Goal: Ask a question: Seek information or help from site administrators or community

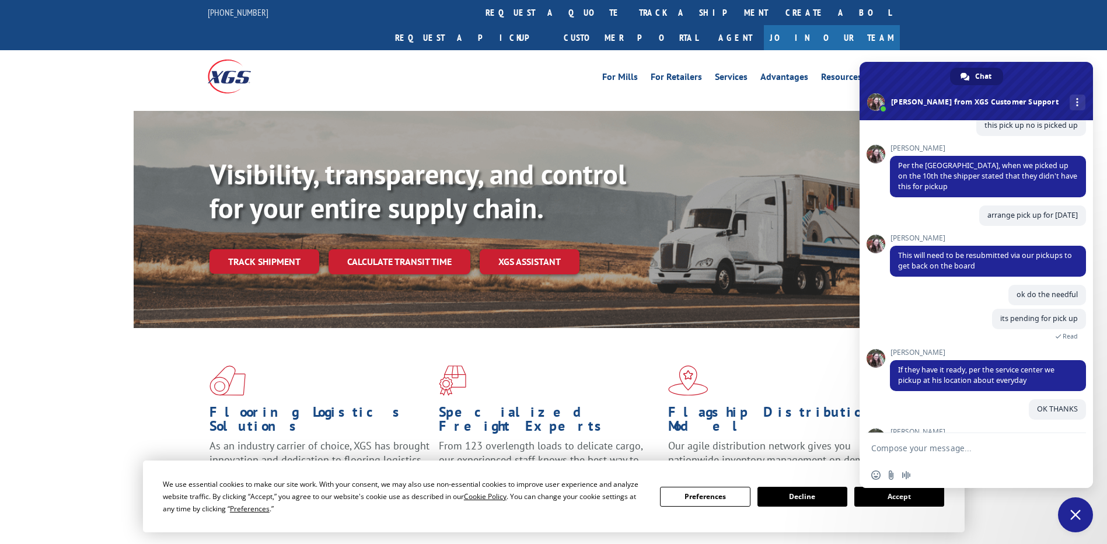
scroll to position [406, 0]
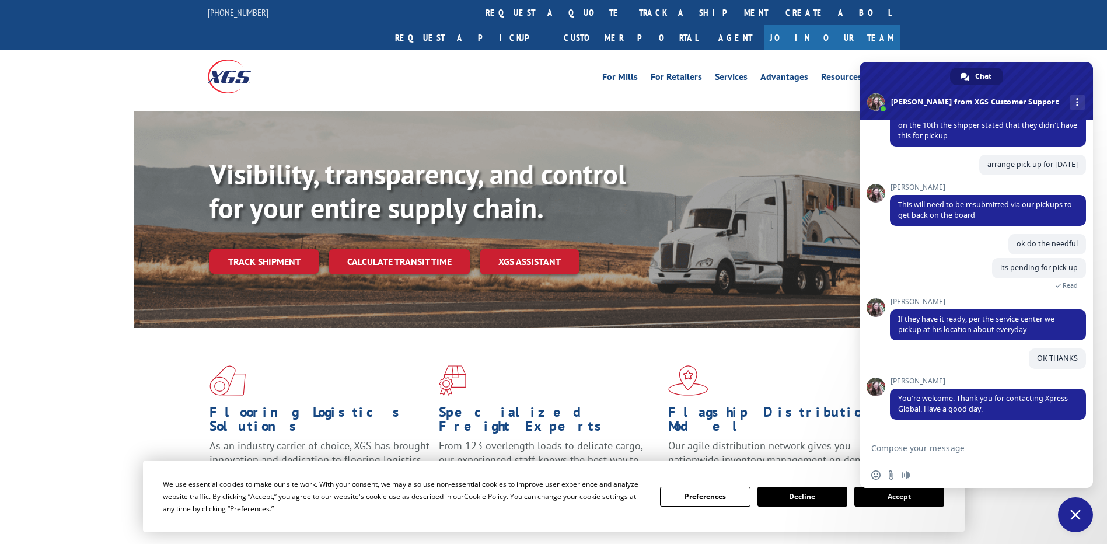
click at [939, 452] on textarea "Compose your message..." at bounding box center [963, 448] width 184 height 11
type textarea "hi"
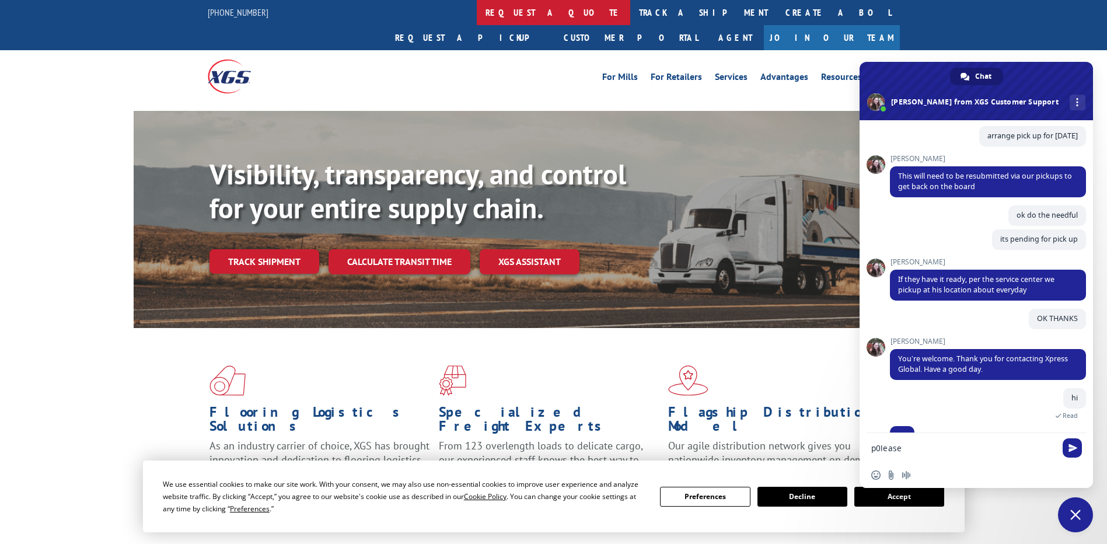
scroll to position [448, 0]
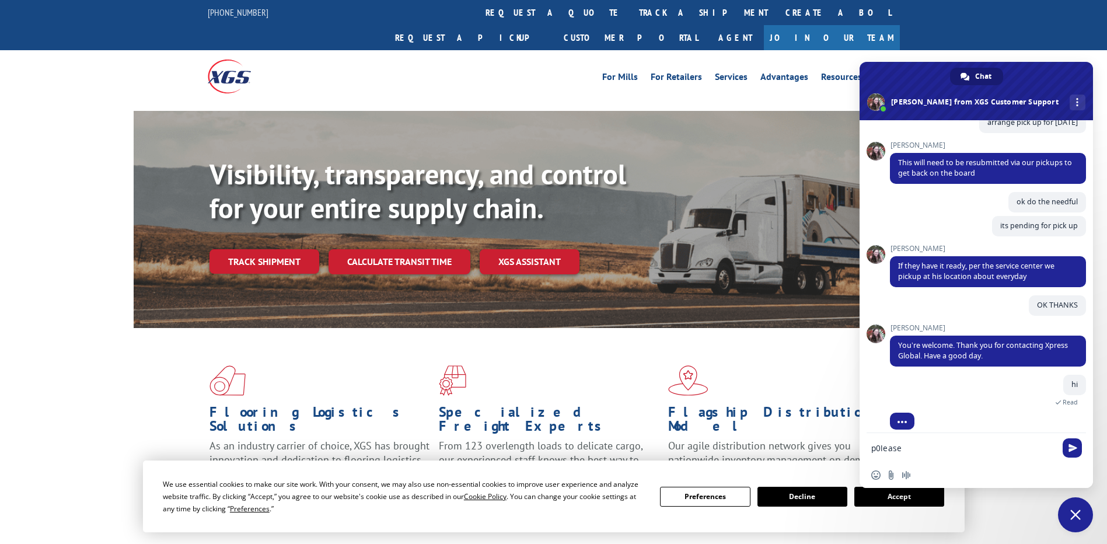
click at [913, 448] on textarea "p0lease" at bounding box center [963, 448] width 184 height 11
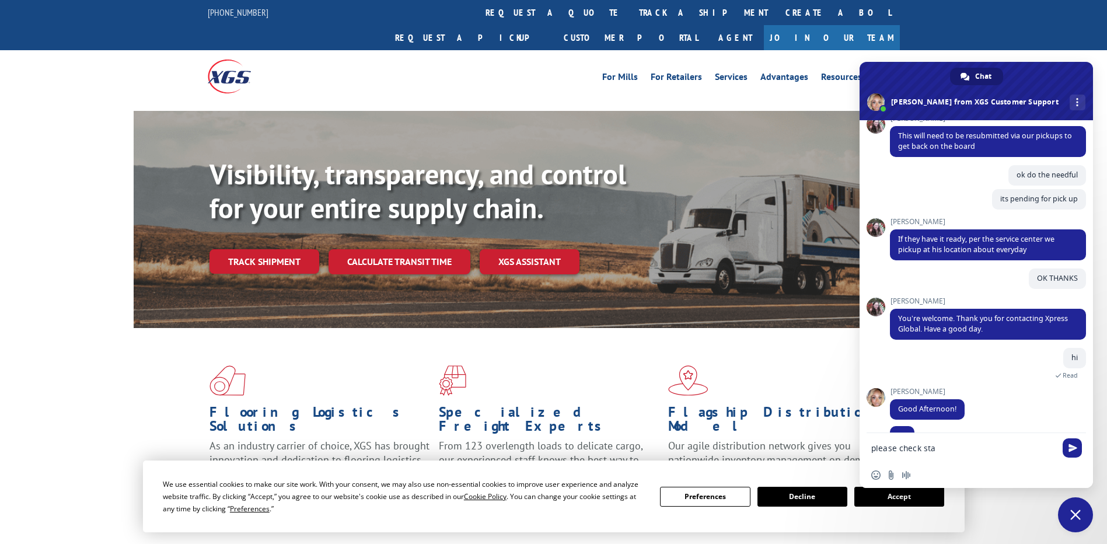
scroll to position [498, 0]
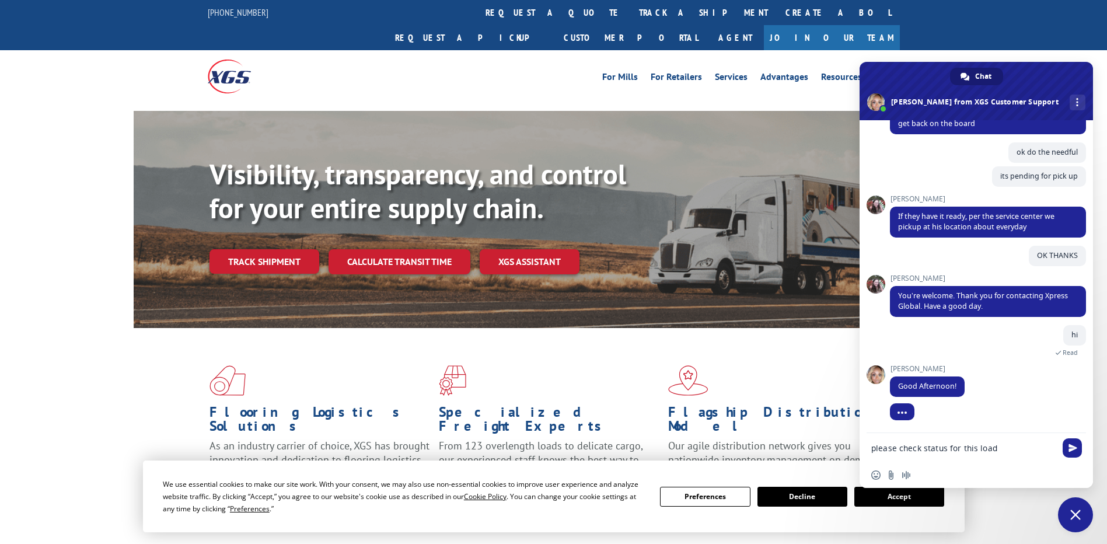
type textarea "please check status for this load"
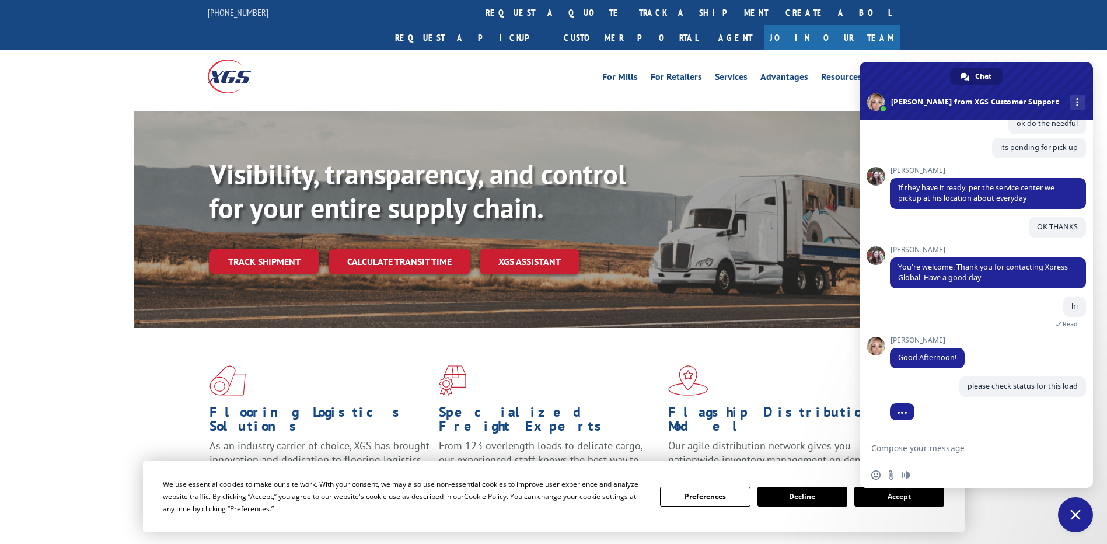
paste textarea "527871759"
type textarea "527871759"
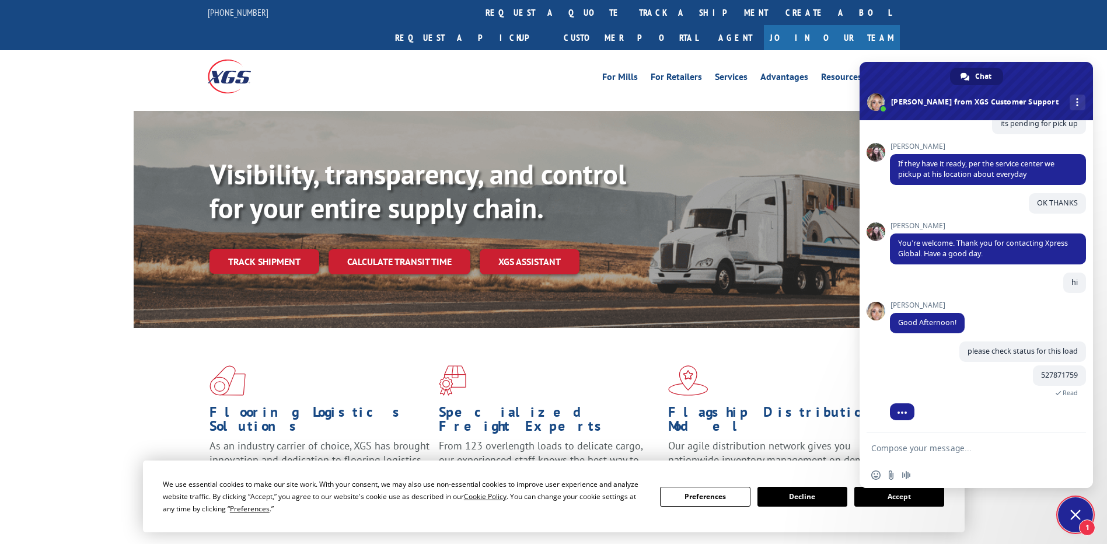
scroll to position [568, 0]
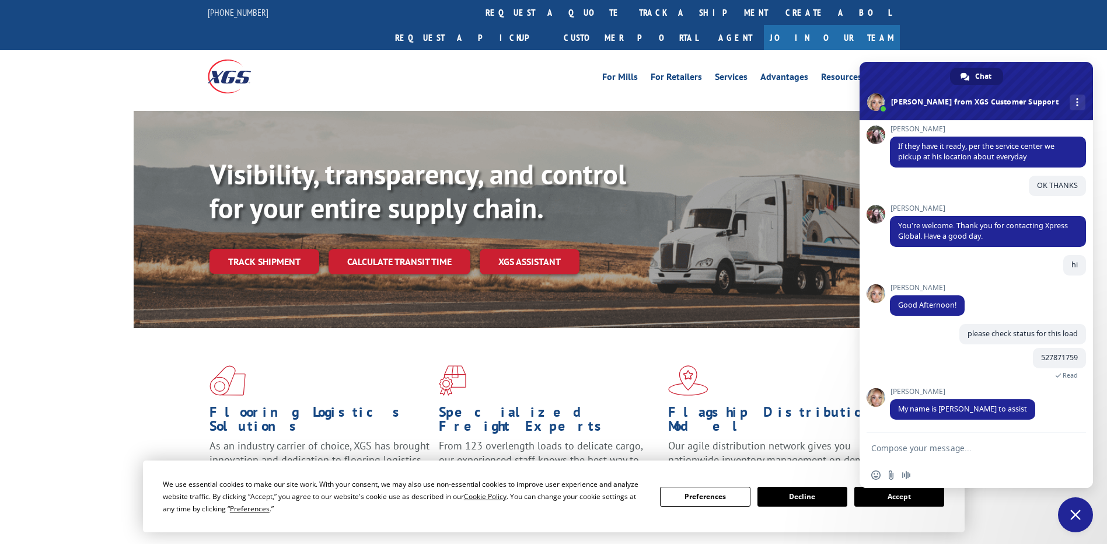
click at [973, 453] on textarea "Compose your message..." at bounding box center [963, 448] width 184 height 11
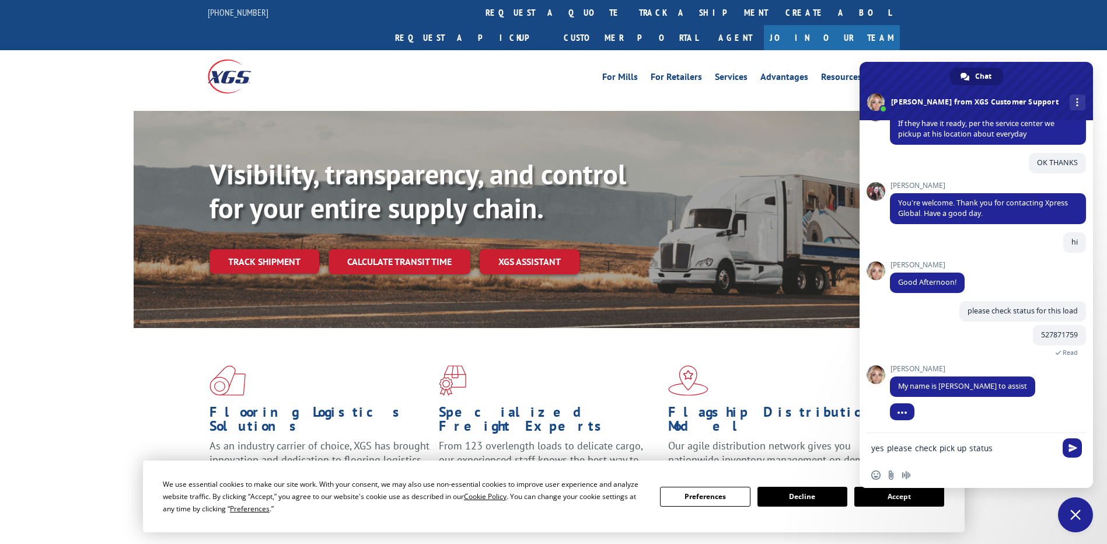
type textarea "yes please check pick up status"
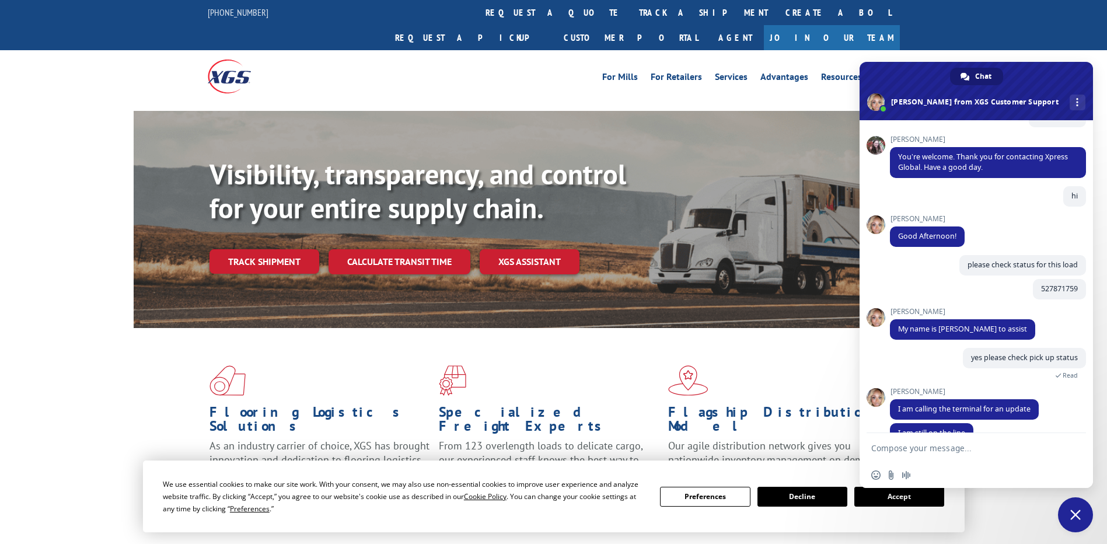
scroll to position [660, 0]
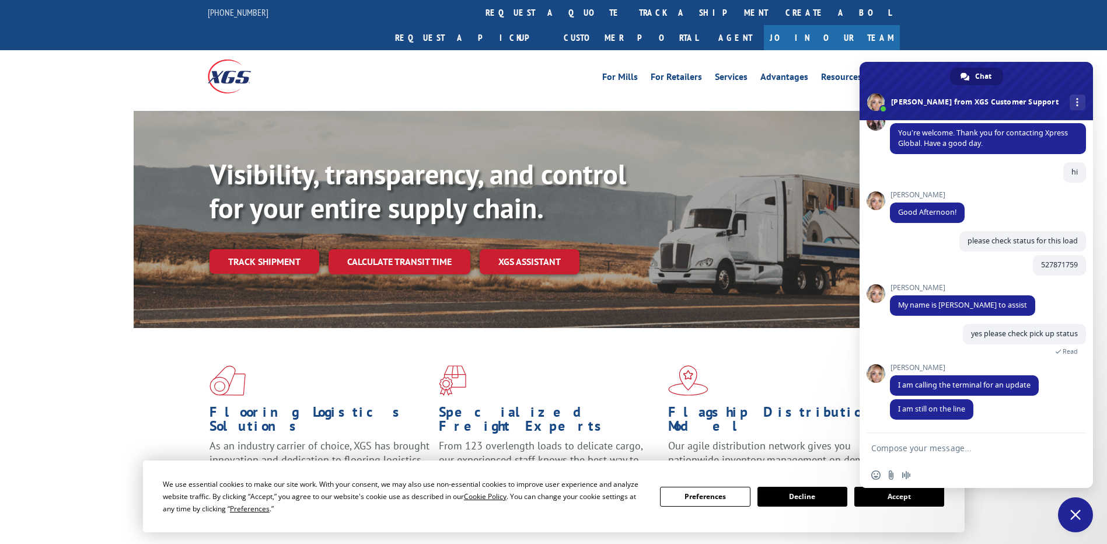
click at [932, 452] on textarea "Compose your message..." at bounding box center [963, 448] width 184 height 11
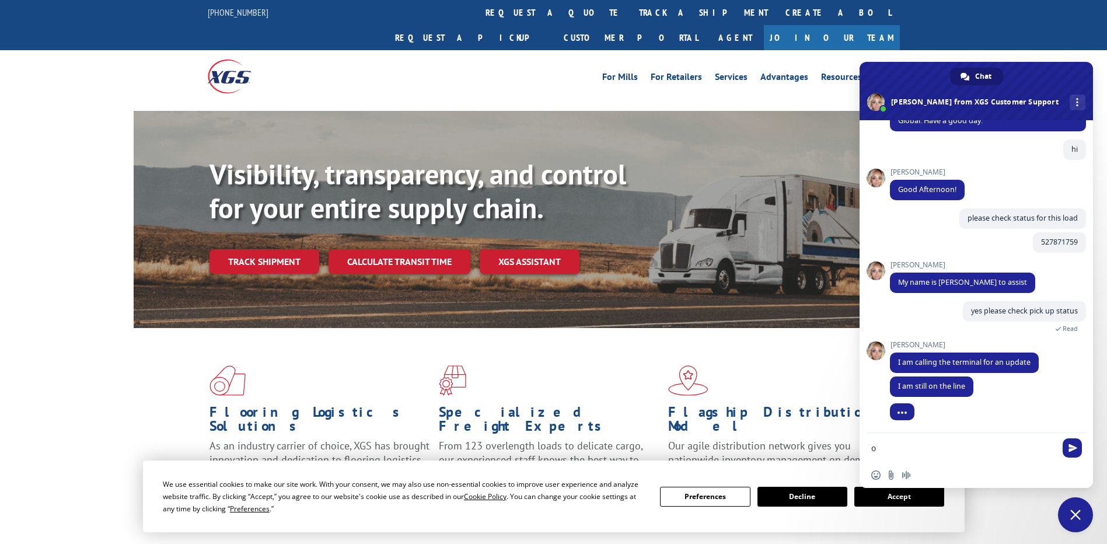
type textarea "ok"
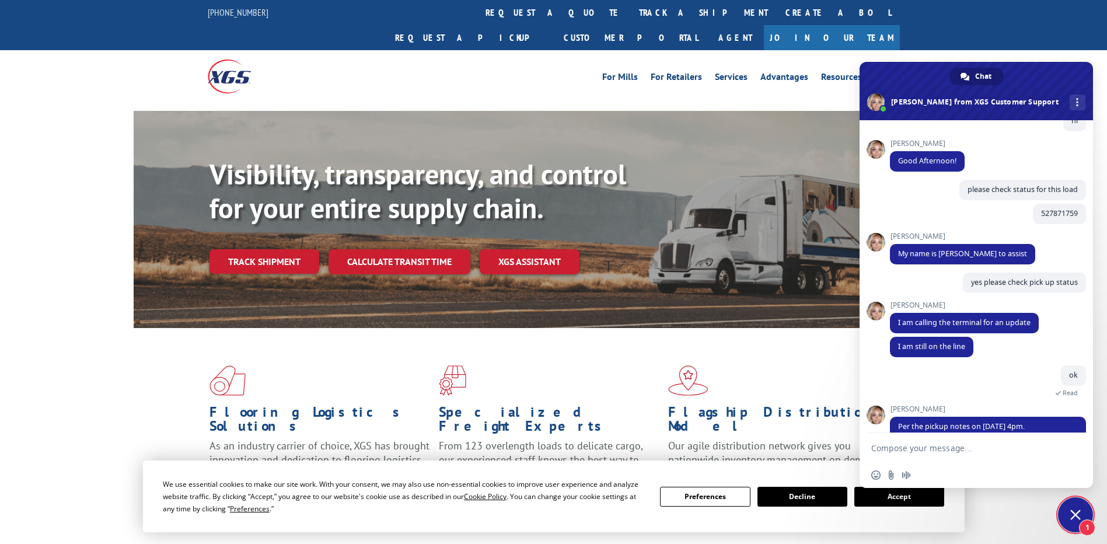
scroll to position [740, 0]
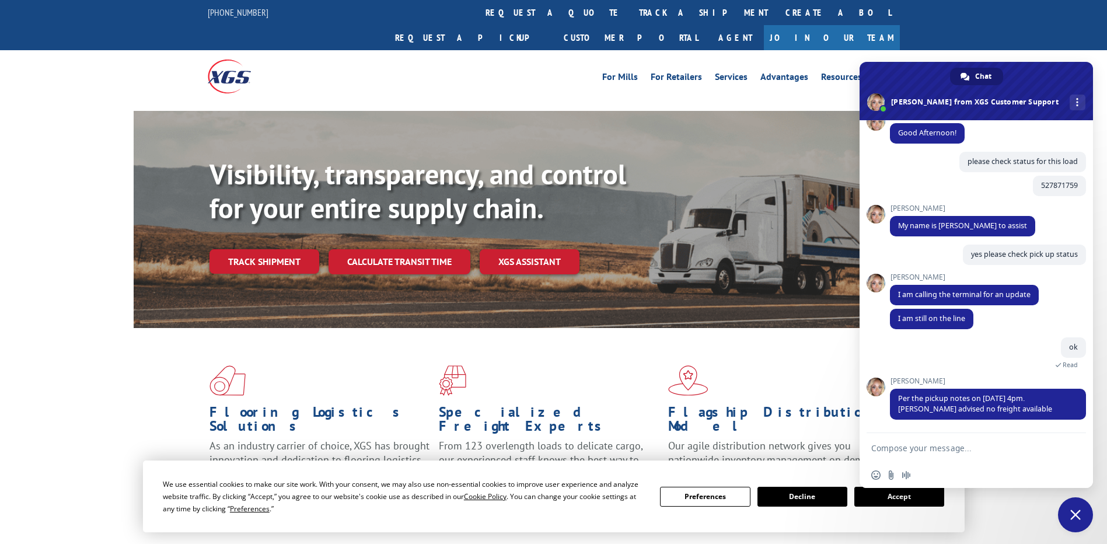
click at [913, 453] on textarea "Compose your message..." at bounding box center [963, 448] width 184 height 11
type textarea "arrange pick up for [DATE]"
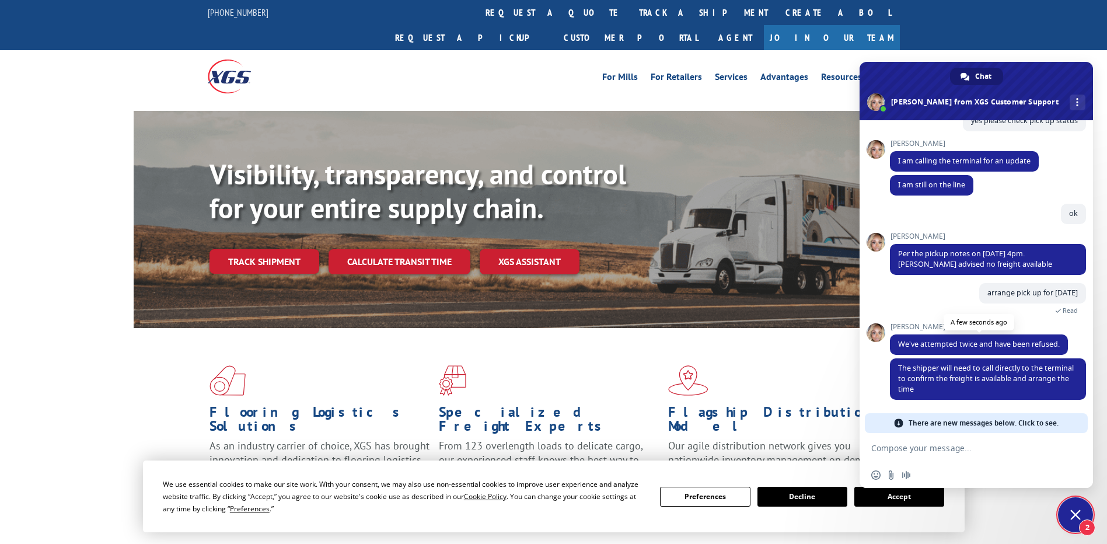
scroll to position [854, 0]
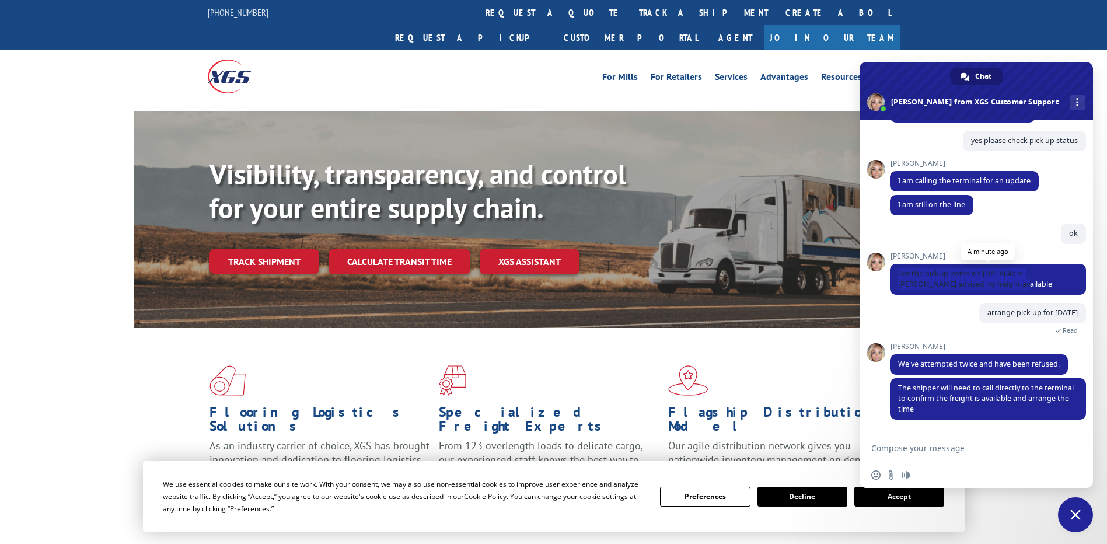
drag, startPoint x: 991, startPoint y: 284, endPoint x: 892, endPoint y: 266, distance: 100.8
click at [892, 266] on span "Per the pickup notes on [DATE] 4pm. [PERSON_NAME] advised no freight available" at bounding box center [988, 279] width 196 height 31
copy span "Per the pickup notes on [DATE] 4pm. [PERSON_NAME] advised no freight available"
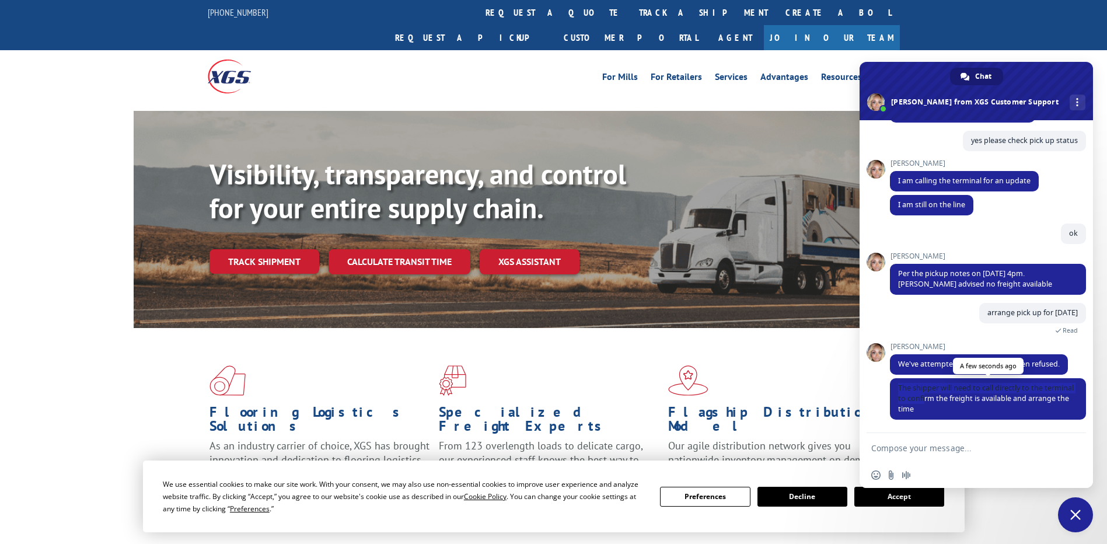
drag, startPoint x: 898, startPoint y: 384, endPoint x: 936, endPoint y: 400, distance: 41.3
click at [936, 400] on span "The shipper will need to call directly to the terminal to confirm the freight i…" at bounding box center [986, 398] width 176 height 31
drag, startPoint x: 936, startPoint y: 400, endPoint x: 929, endPoint y: 316, distance: 84.3
click at [929, 316] on div "arrange pick up for [DATE] A minute ago Read" at bounding box center [988, 323] width 196 height 40
